Goal: Task Accomplishment & Management: Complete application form

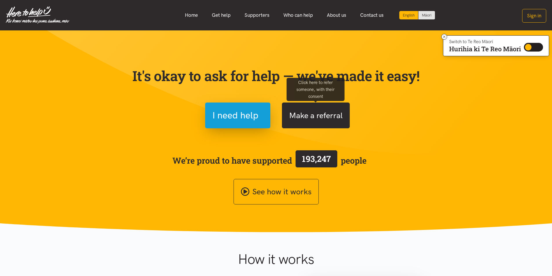
click at [304, 121] on button "Make a referral" at bounding box center [316, 116] width 68 height 26
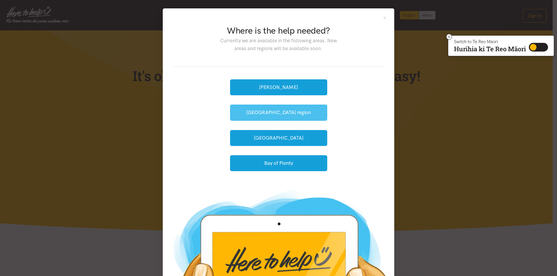
click at [268, 112] on button "[GEOGRAPHIC_DATA] region" at bounding box center [278, 113] width 97 height 16
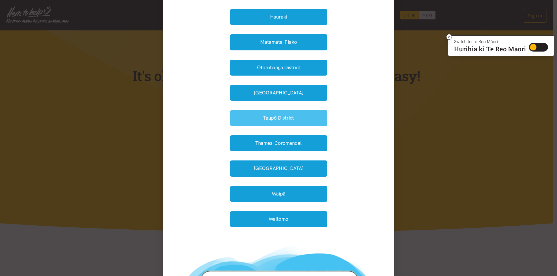
scroll to position [116, 0]
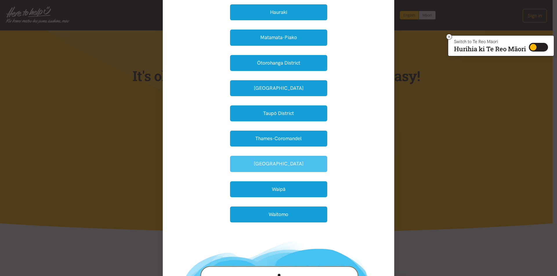
click at [271, 160] on button "Waikato District" at bounding box center [278, 164] width 97 height 16
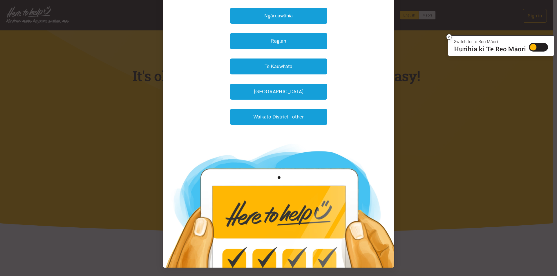
scroll to position [112, 0]
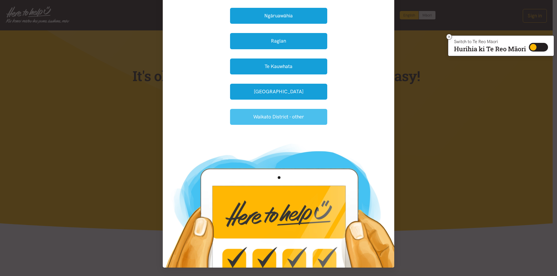
click at [284, 117] on button "Waikato District - other" at bounding box center [278, 117] width 97 height 16
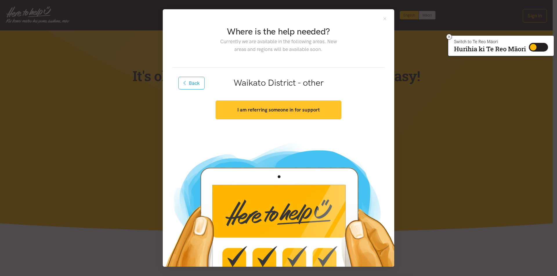
click at [290, 106] on button "I am referring someone in for support" at bounding box center [278, 110] width 126 height 19
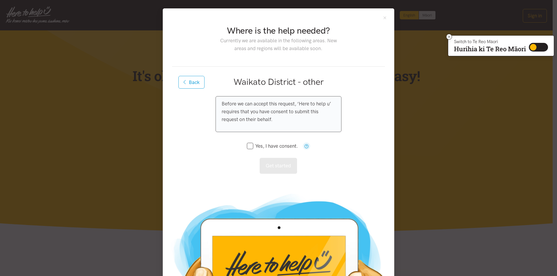
click at [248, 147] on input "Yes, I have consent." at bounding box center [272, 146] width 51 height 5
checkbox input "true"
click at [274, 165] on button "Get started" at bounding box center [277, 166] width 37 height 16
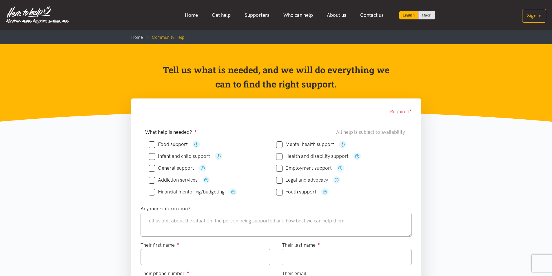
click at [152, 145] on input "Food support" at bounding box center [168, 144] width 39 height 5
checkbox input "true"
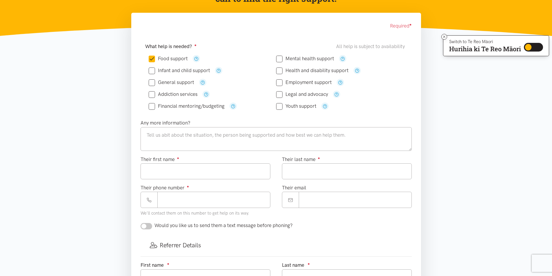
scroll to position [116, 0]
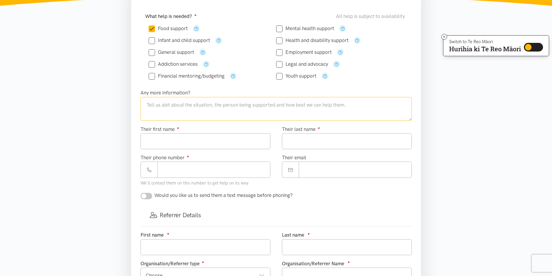
click at [156, 105] on textarea at bounding box center [276, 109] width 271 height 24
click at [163, 145] on input "Their first name ●" at bounding box center [206, 141] width 130 height 16
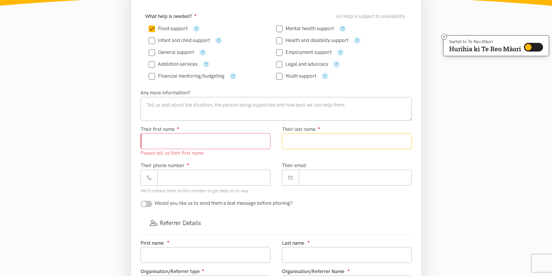
click at [297, 142] on input "Their last name ●" at bounding box center [347, 141] width 130 height 16
type input "*"
click at [291, 142] on input "******" at bounding box center [347, 141] width 130 height 16
type input "*******"
click at [157, 140] on input "Their first name ●" at bounding box center [206, 141] width 130 height 16
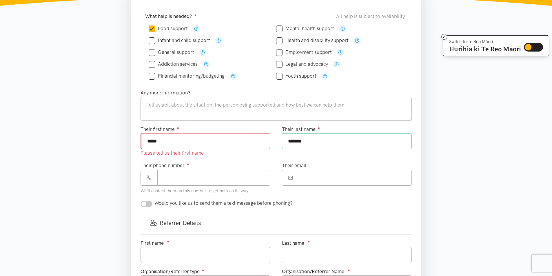
type input "*****"
click at [185, 176] on input "Their phone number ●" at bounding box center [213, 178] width 113 height 16
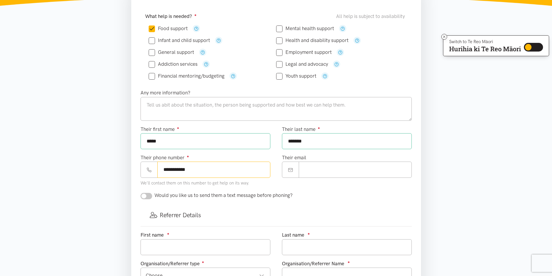
type input "**********"
click at [318, 170] on input "Their email" at bounding box center [355, 170] width 113 height 16
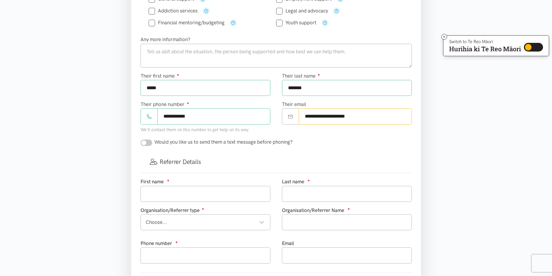
scroll to position [174, 0]
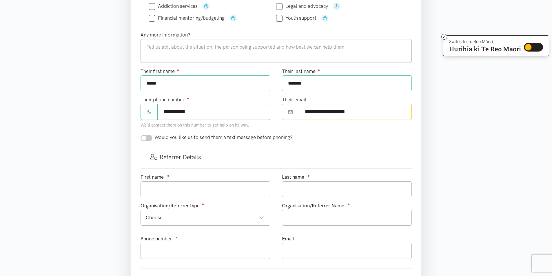
type input "**********"
drag, startPoint x: 165, startPoint y: 47, endPoint x: 200, endPoint y: 47, distance: 35.7
click at [165, 46] on textarea at bounding box center [276, 51] width 271 height 24
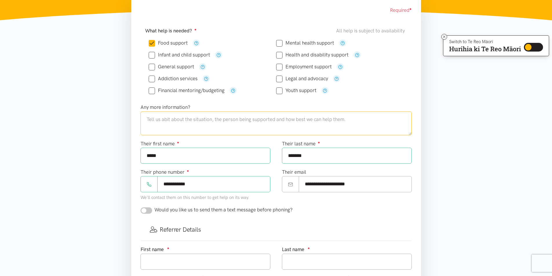
scroll to position [58, 0]
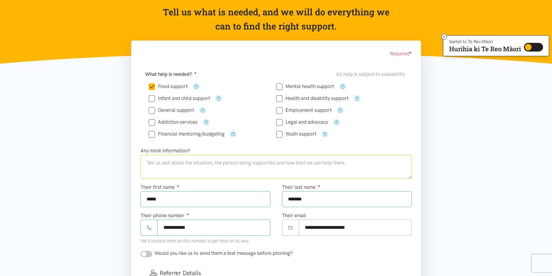
click at [170, 165] on textarea at bounding box center [276, 167] width 271 height 24
click at [306, 164] on textarea "Family 0f 5 5 two adults 3 teenagers requiring kai support urgently, beneficary…" at bounding box center [276, 167] width 271 height 24
click at [316, 163] on textarea "Family 0f 5 5 two adults 3 teenagers requiring kai support urgently, beneficary…" at bounding box center [276, 167] width 271 height 24
click at [352, 164] on textarea "Family 0f 5 5 two adults 3 teenagers requiring kai support urgently, beneficari…" at bounding box center [276, 167] width 271 height 24
click at [313, 162] on textarea "Family 0f 5 5 two adults 3 teenagers requiring kai support urgently, beneficari…" at bounding box center [276, 167] width 271 height 24
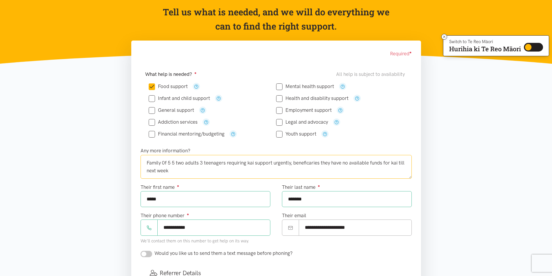
drag, startPoint x: 311, startPoint y: 162, endPoint x: 338, endPoint y: 173, distance: 28.7
click at [339, 174] on textarea "Family 0f 5 5 two adults 3 teenagers requiring kai support urgently, beneficari…" at bounding box center [276, 167] width 271 height 24
click at [309, 162] on textarea "Family 0f 5 5 two adults 3 teenagers requiring kai support urgently, beneficari…" at bounding box center [276, 167] width 271 height 24
click at [306, 163] on textarea "Family 0f 5 5 two adults 3 teenagers requiring kai support urgently, beneficari…" at bounding box center [276, 167] width 271 height 24
click at [170, 170] on textarea "Family 0f 5 5 two adults 3 teenagers requiring kai support urgently, beneficiar…" at bounding box center [276, 167] width 271 height 24
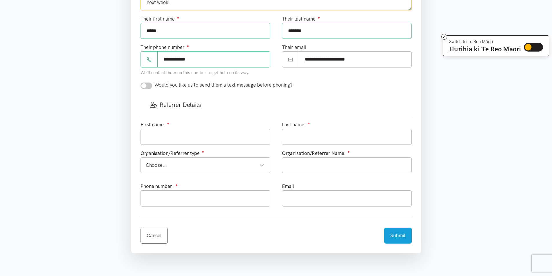
scroll to position [232, 0]
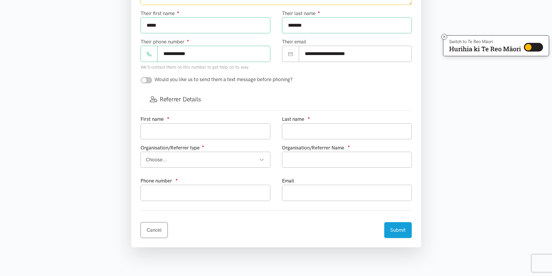
type textarea "Family 0f 5 5 two adults 3 teenagers requiring kai support urgently, beneficiar…"
click at [162, 132] on input "text" at bounding box center [206, 131] width 130 height 16
type input "[PERSON_NAME]"
click at [261, 161] on div "Choose..." at bounding box center [205, 160] width 119 height 8
type input "Fourie"
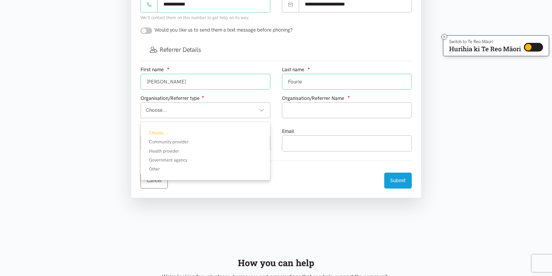
scroll to position [290, 0]
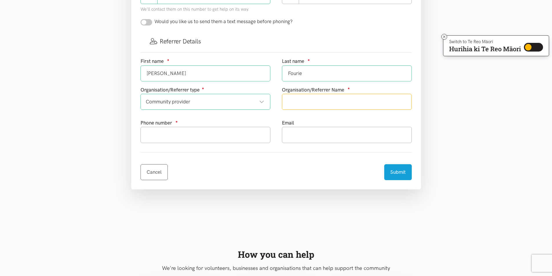
click at [311, 101] on input "text" at bounding box center [347, 102] width 130 height 16
type input "[PERSON_NAME] Trust"
click at [168, 134] on input "text" at bounding box center [206, 135] width 130 height 16
type input "0272438679"
click at [295, 140] on input "text" at bounding box center [347, 135] width 130 height 16
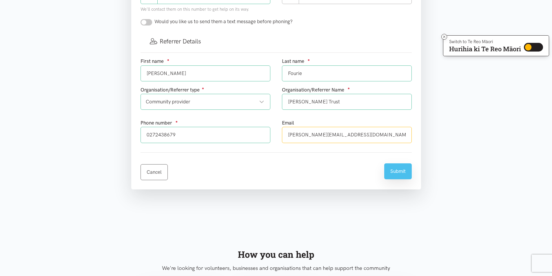
type input "[PERSON_NAME][EMAIL_ADDRESS][DOMAIN_NAME]"
click at [395, 172] on button "Submit" at bounding box center [398, 171] width 28 height 16
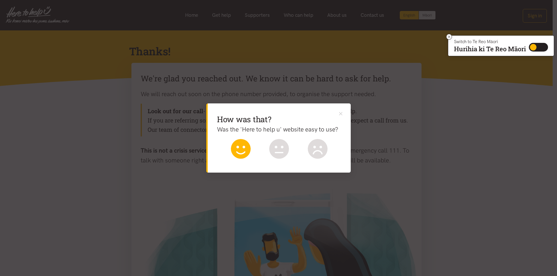
drag, startPoint x: 243, startPoint y: 147, endPoint x: 252, endPoint y: 144, distance: 9.1
click at [243, 147] on icon at bounding box center [240, 147] width 9 height 3
